Goal: Find specific page/section: Find specific page/section

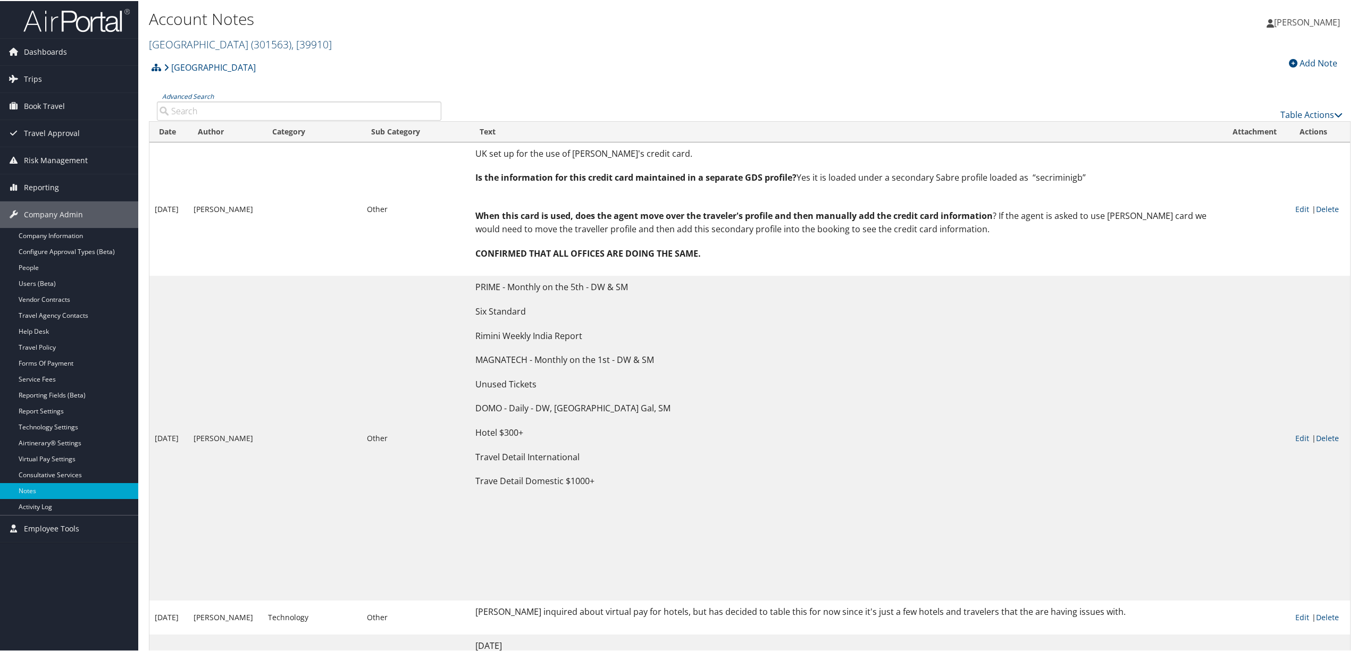
click at [292, 38] on span ", [ 39910 ]" at bounding box center [311, 43] width 40 height 14
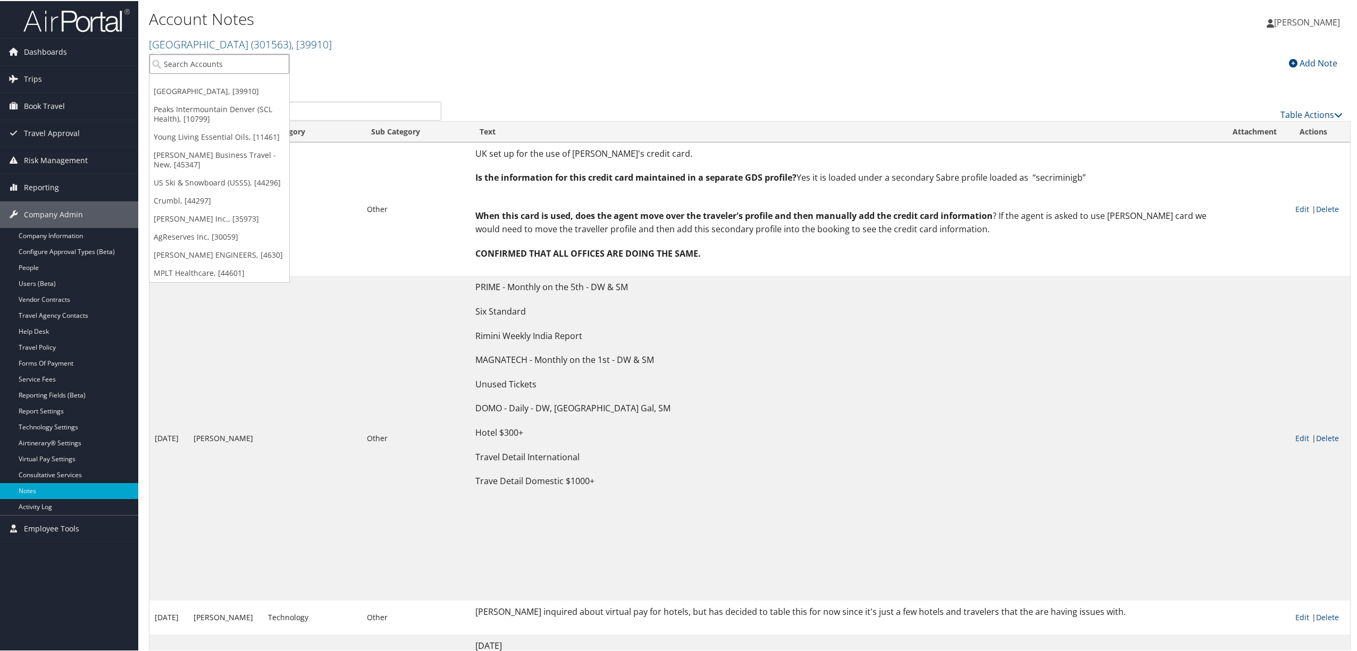
click at [248, 64] on input "search" at bounding box center [219, 63] width 140 height 20
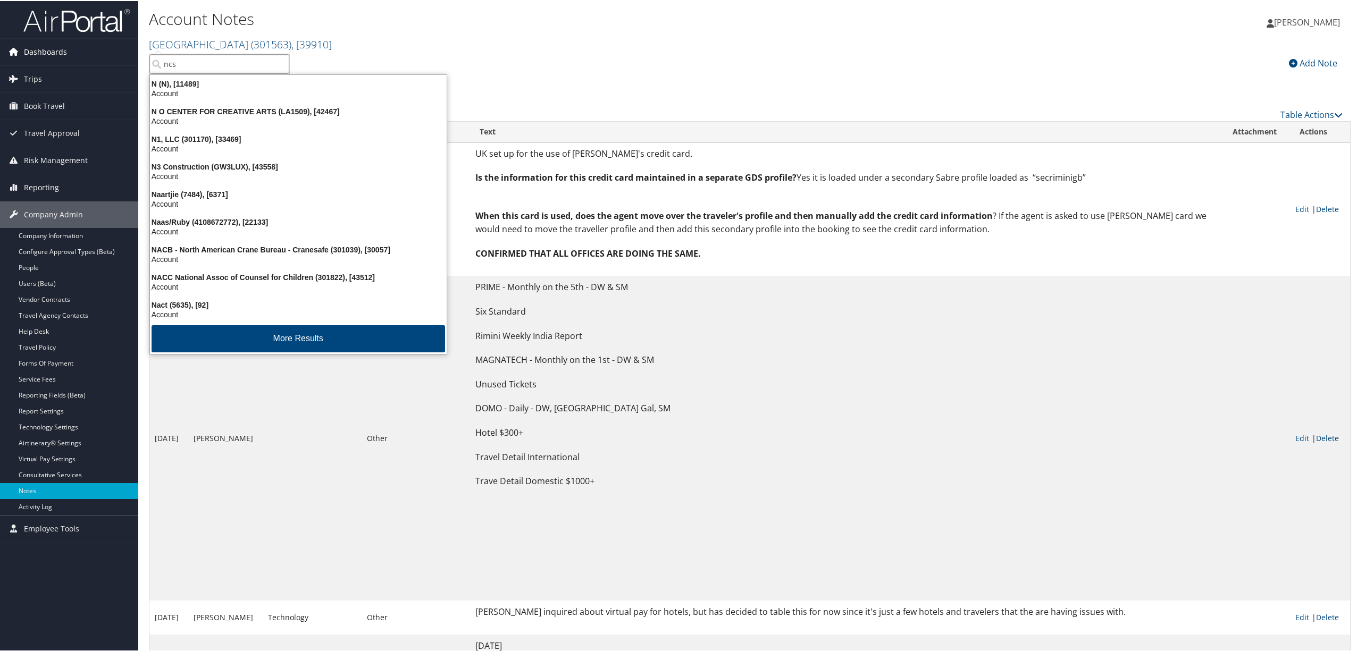
type input "ncsl"
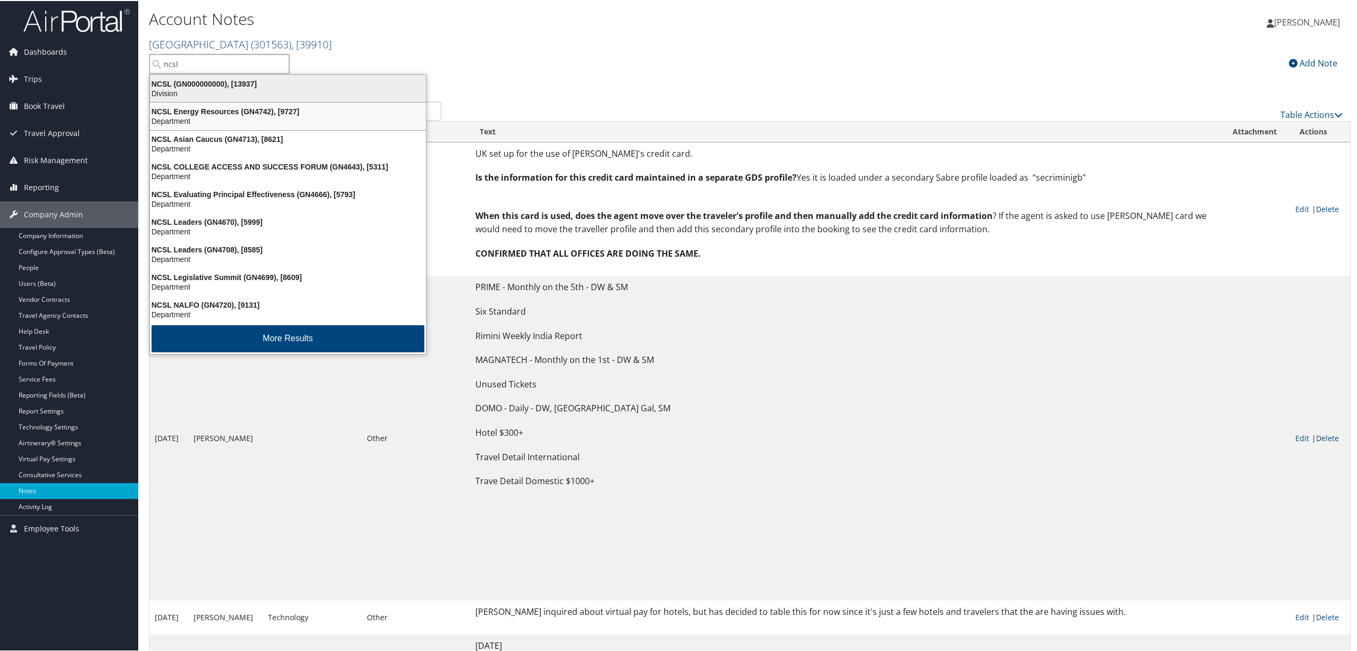
scroll to position [2, 0]
click at [238, 88] on div "Division" at bounding box center [288, 93] width 289 height 10
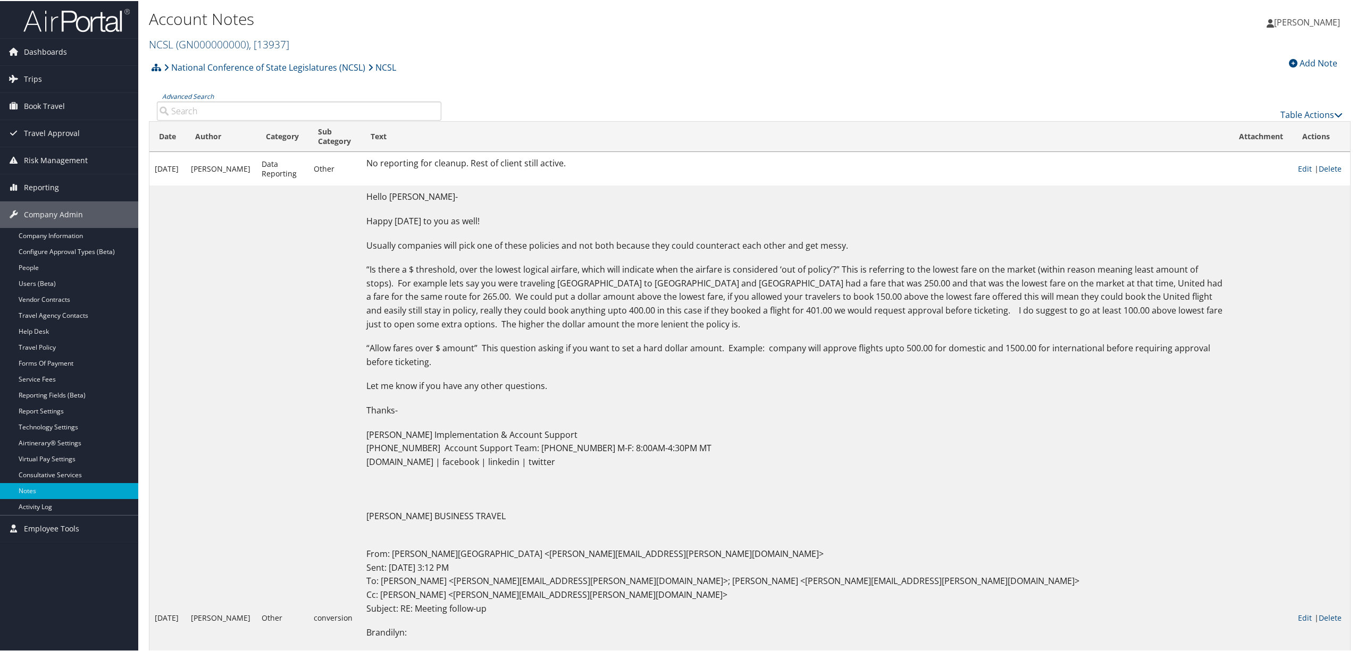
click at [243, 43] on span "( GN000000000 )" at bounding box center [212, 43] width 73 height 14
click at [226, 61] on input "search" at bounding box center [219, 63] width 140 height 20
type input "ncsl"
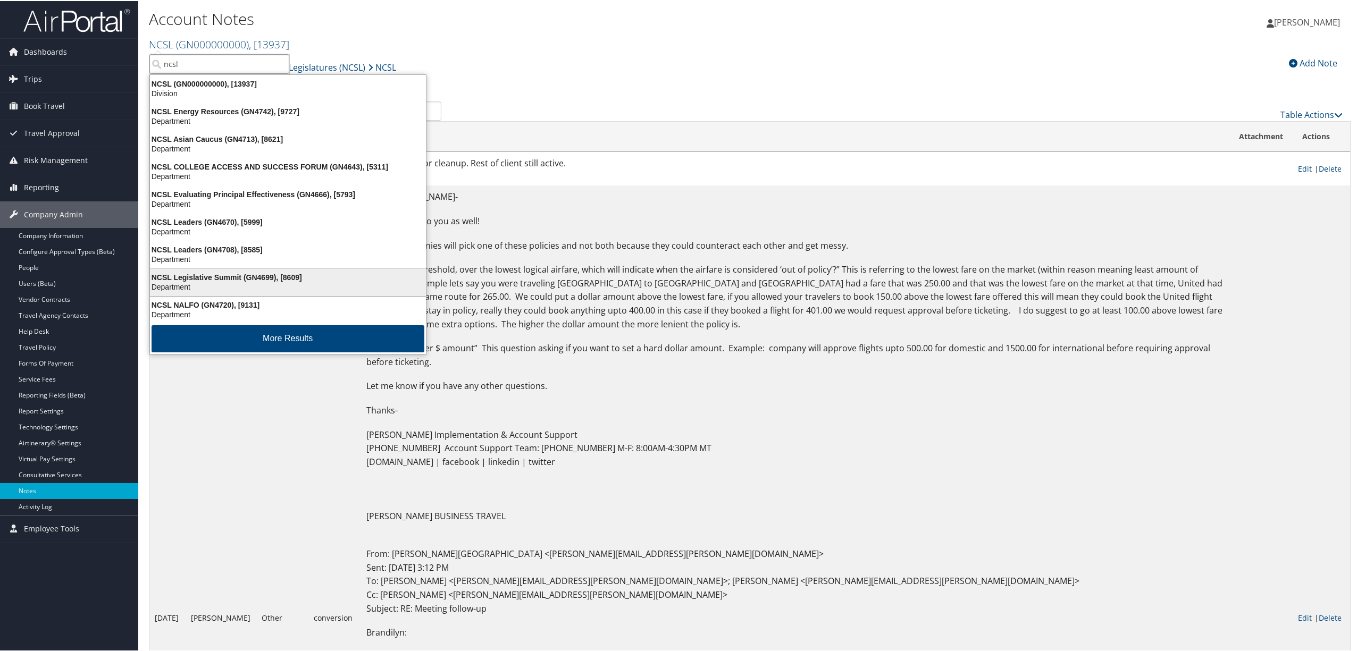
scroll to position [3, 0]
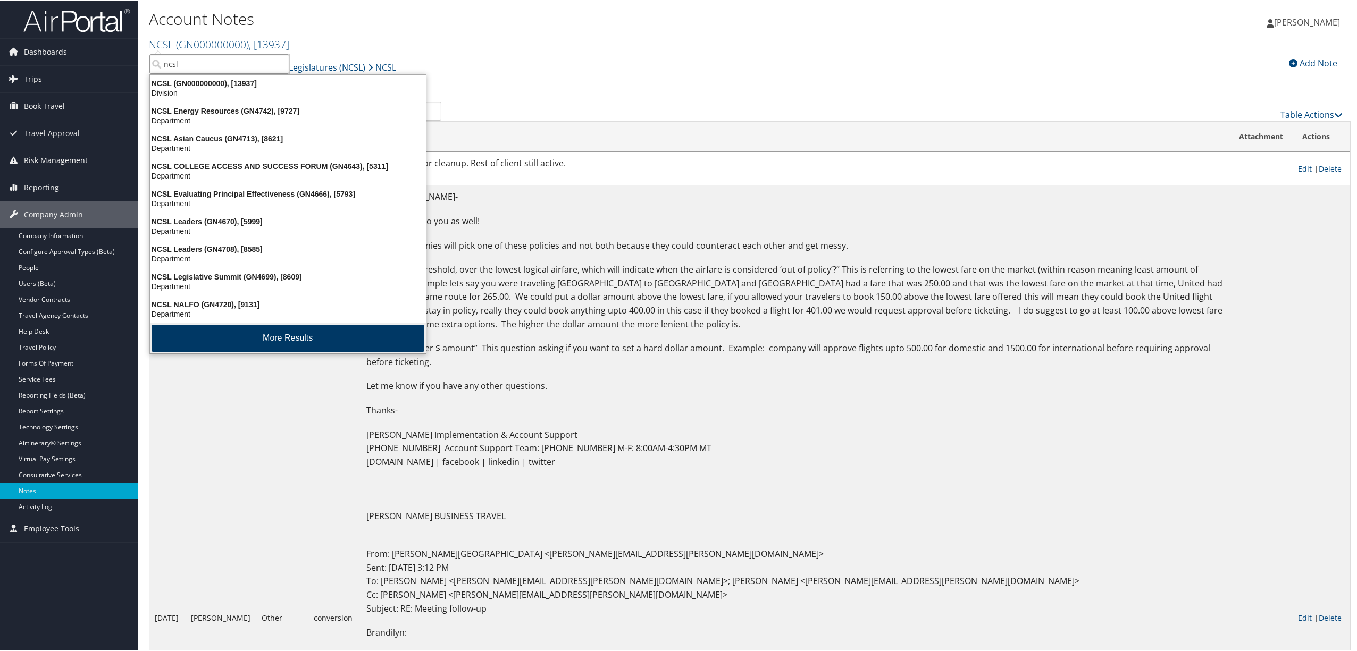
click at [239, 334] on button "More Results" at bounding box center [288, 337] width 273 height 27
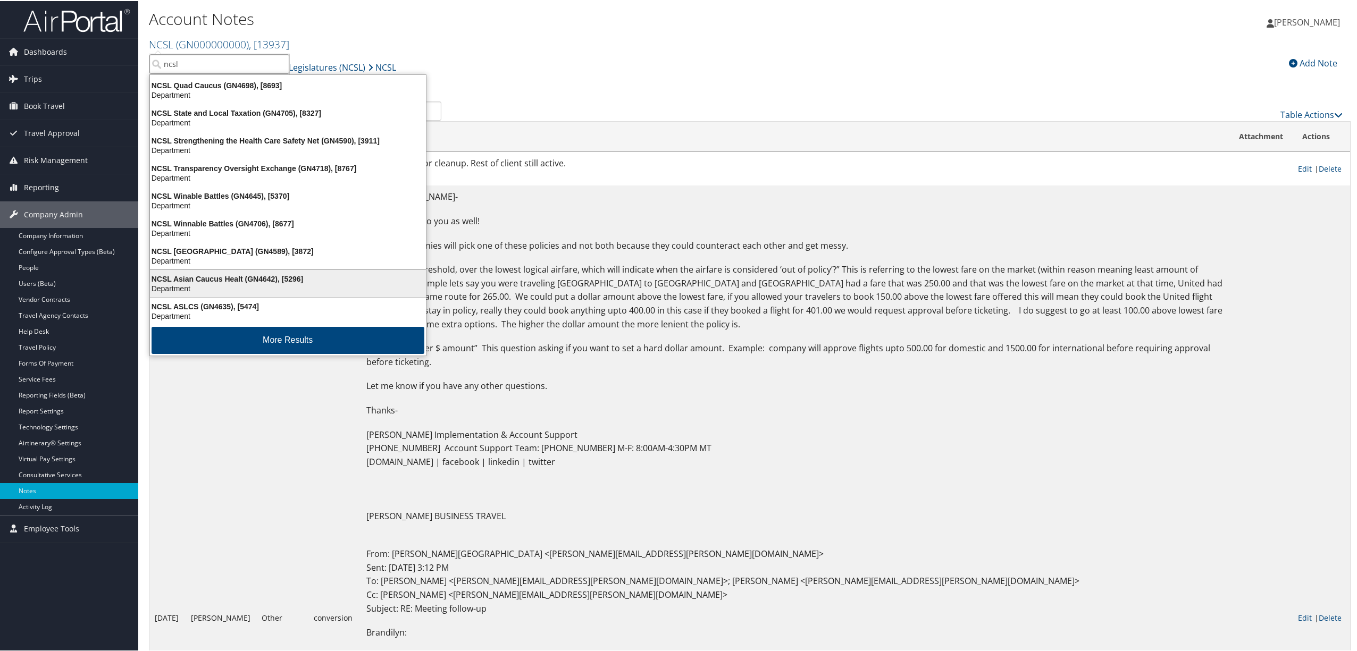
scroll to position [251, 0]
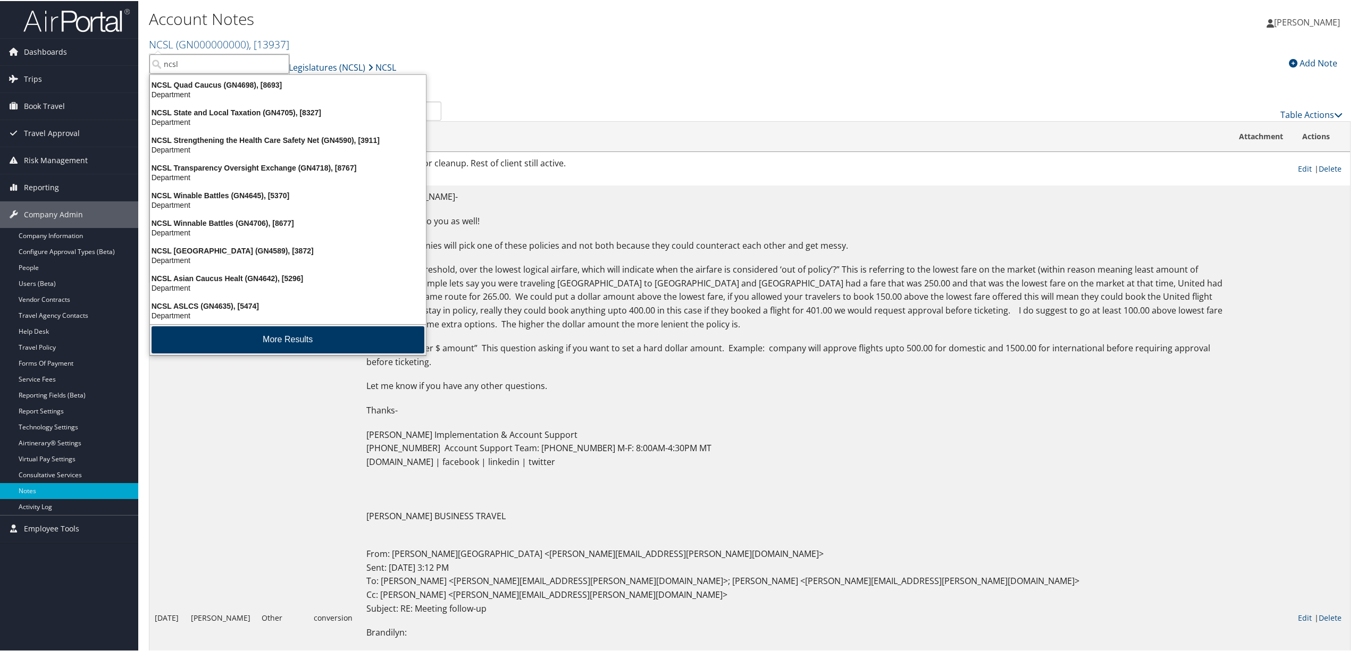
click at [317, 334] on button "More Results" at bounding box center [288, 338] width 273 height 27
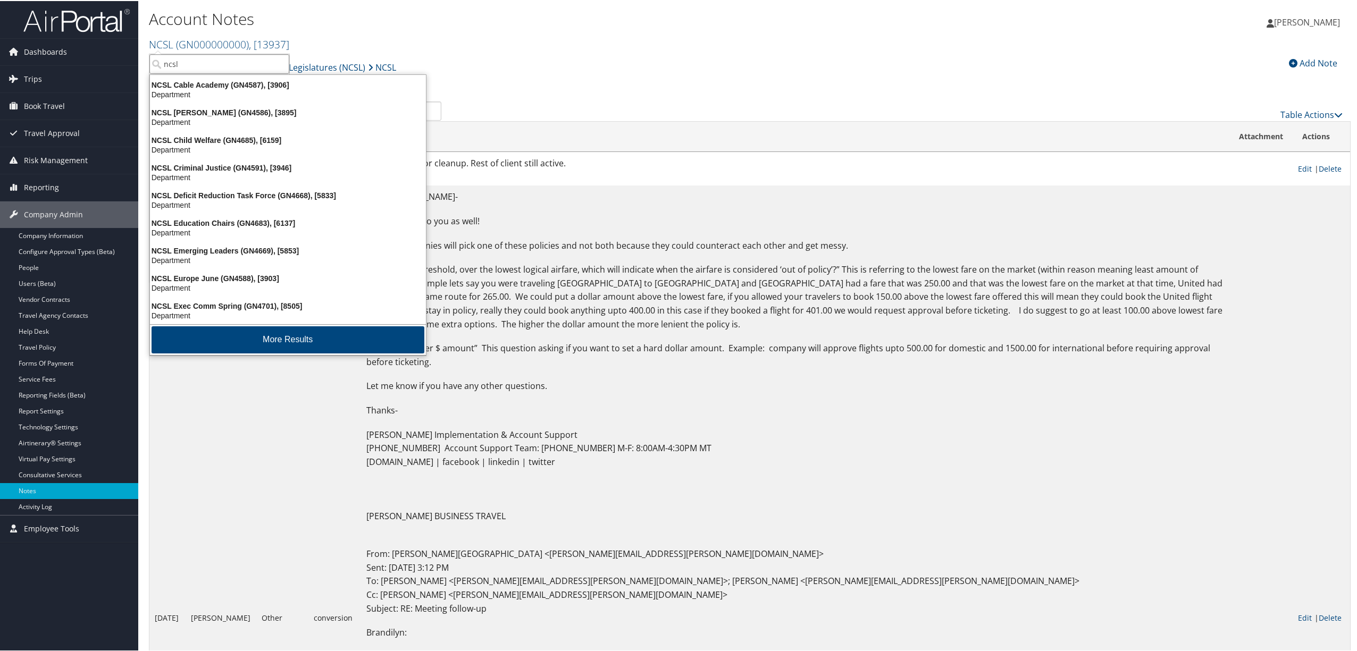
scroll to position [501, 0]
click at [317, 334] on button "More Results" at bounding box center [288, 338] width 273 height 27
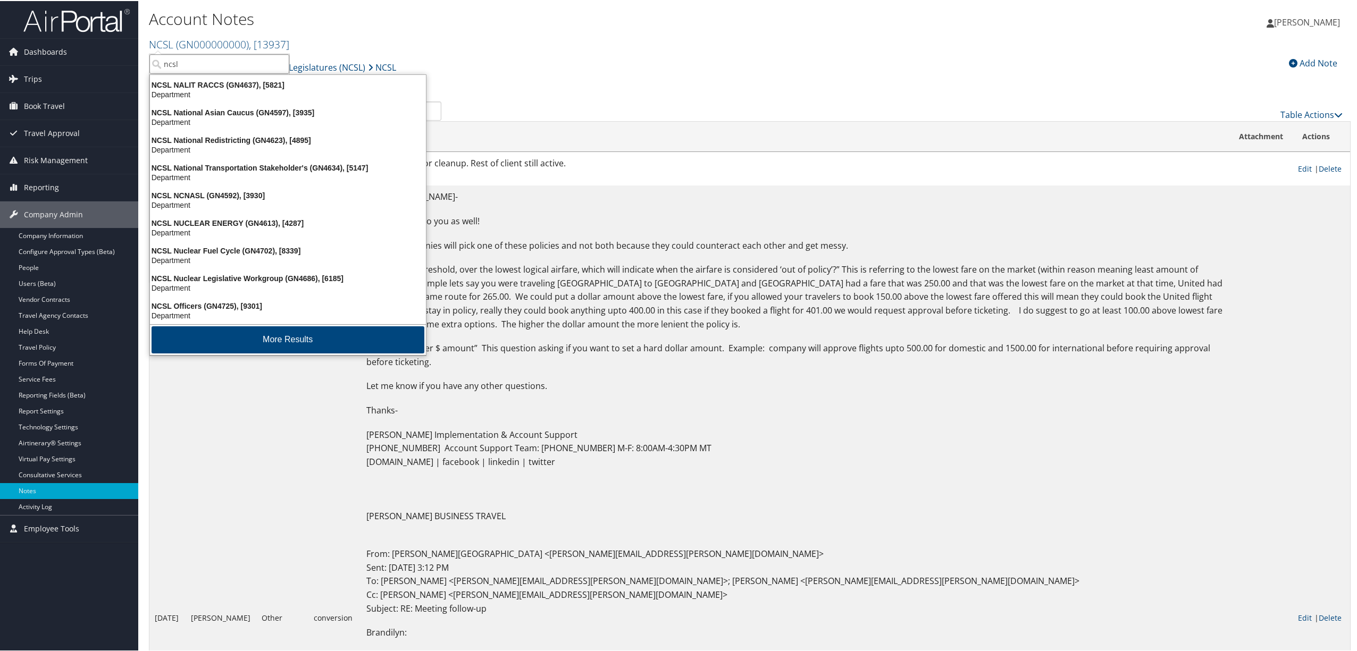
click at [317, 334] on button "More Results" at bounding box center [288, 338] width 273 height 27
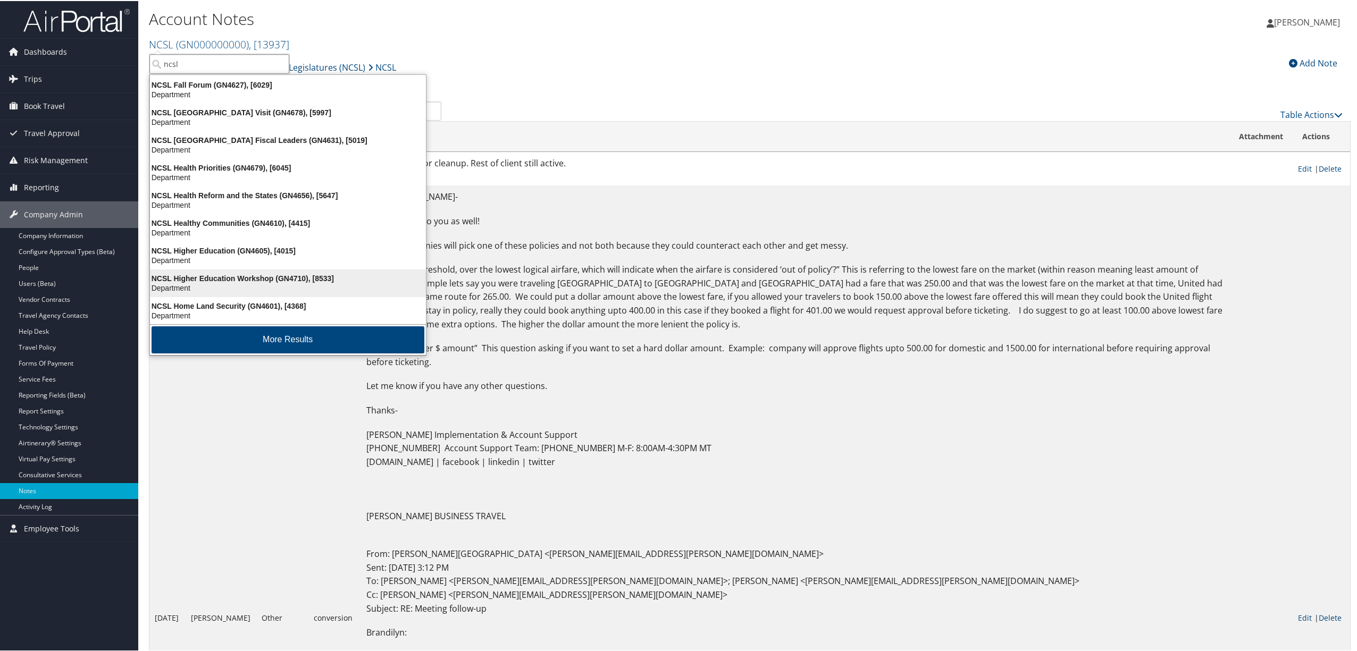
scroll to position [1744, 0]
click at [307, 247] on div "NCSL Higher Education (GN4605), [4015]" at bounding box center [288, 251] width 289 height 10
